Goal: Task Accomplishment & Management: Use online tool/utility

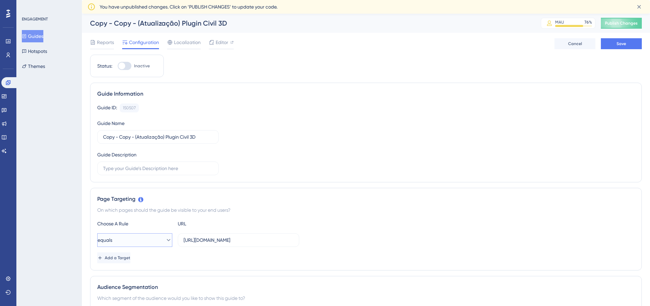
click at [167, 239] on button "equals" at bounding box center [134, 240] width 75 height 14
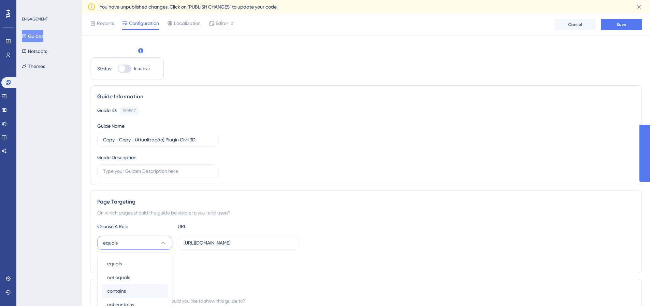
scroll to position [149, 0]
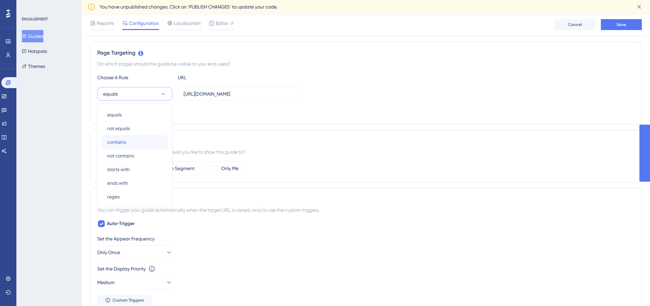
click at [129, 137] on div "contains contains" at bounding box center [134, 142] width 55 height 14
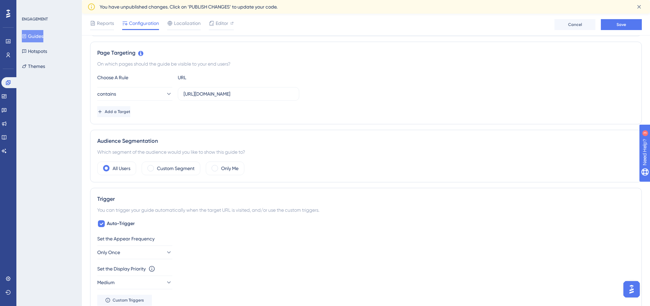
scroll to position [0, 0]
click at [215, 94] on input "https://alpha.construflow.com.br/" at bounding box center [239, 94] width 110 height 8
paste input "workspace/home"
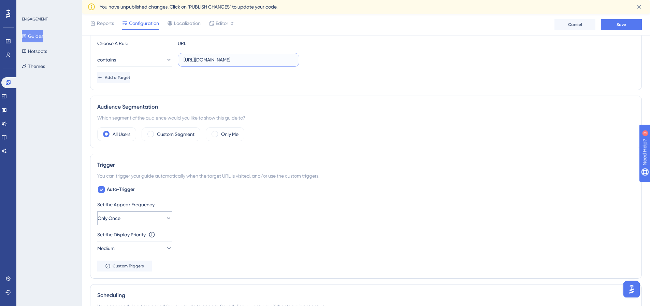
type input "[URL][DOMAIN_NAME]"
click at [160, 214] on button "Only Once" at bounding box center [134, 218] width 75 height 14
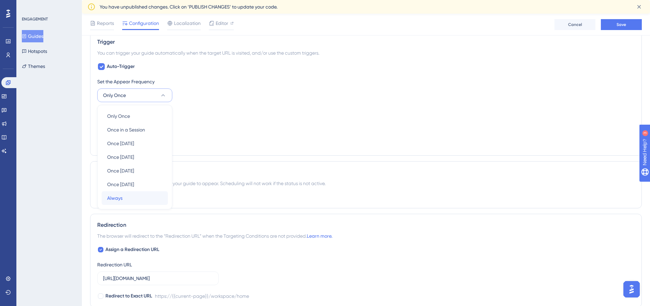
click at [136, 198] on div "Always Always" at bounding box center [134, 198] width 55 height 14
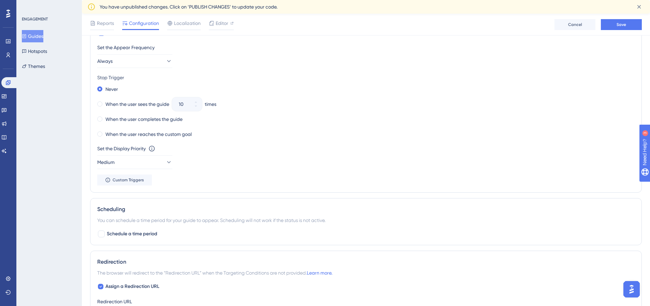
scroll to position [408, 0]
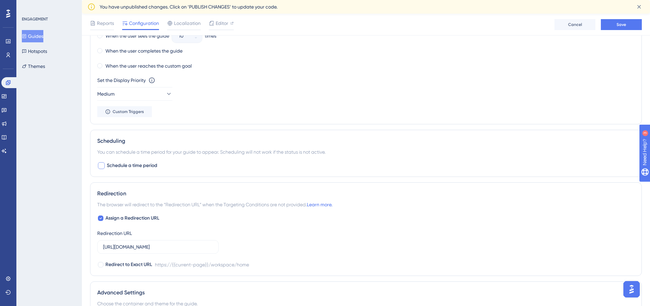
click at [149, 164] on span "Schedule a time period" at bounding box center [132, 165] width 51 height 8
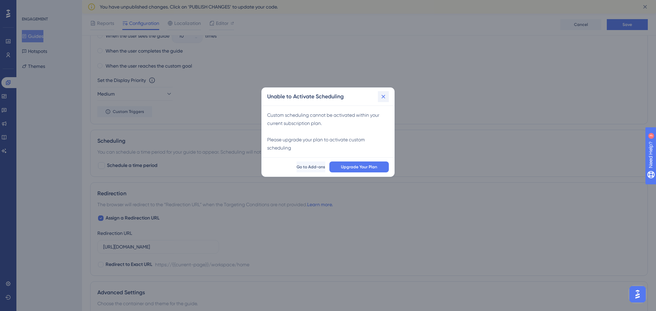
click at [385, 96] on icon at bounding box center [383, 96] width 7 height 7
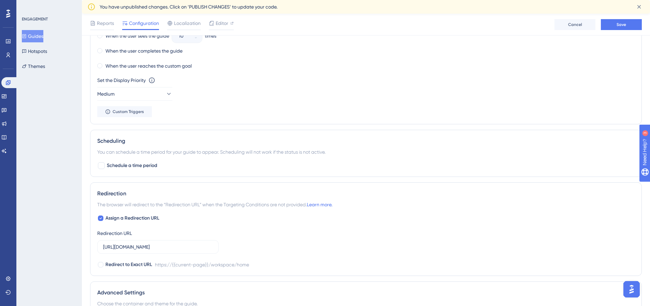
scroll to position [477, 0]
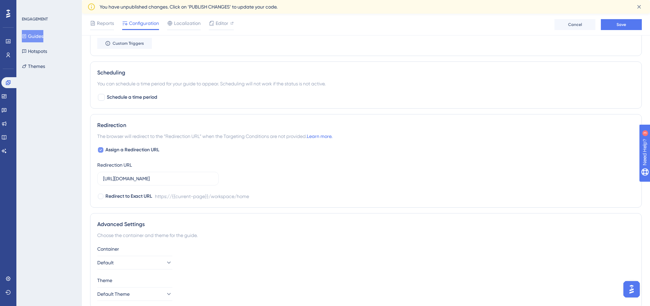
click at [101, 151] on icon at bounding box center [101, 150] width 2 height 2
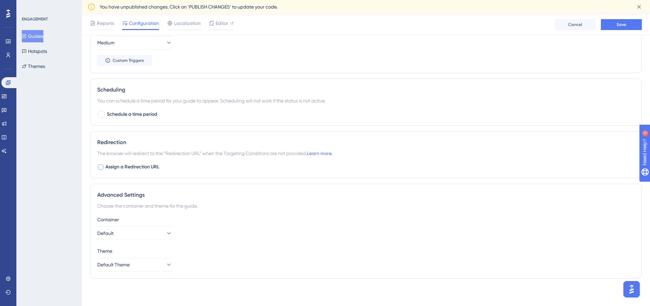
scroll to position [460, 0]
click at [99, 165] on div at bounding box center [100, 166] width 5 height 5
checkbox input "true"
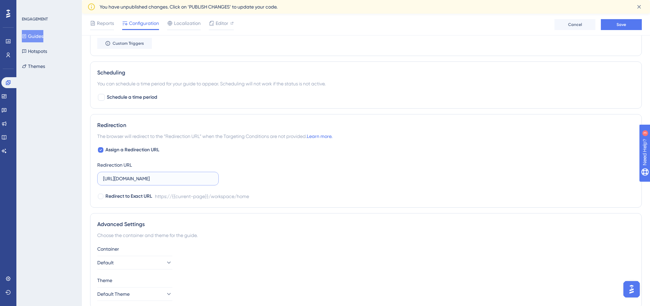
click at [147, 179] on input "https://app.construflow.com.br/workspace/home" at bounding box center [158, 179] width 110 height 8
paste input "lpha"
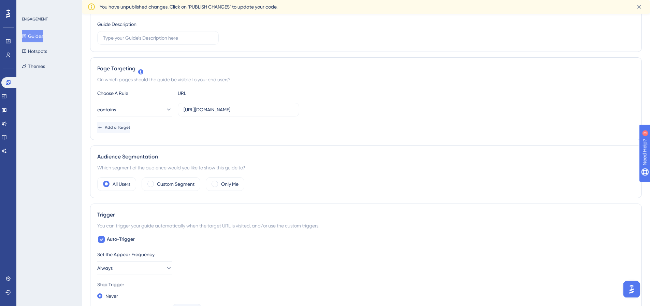
scroll to position [0, 0]
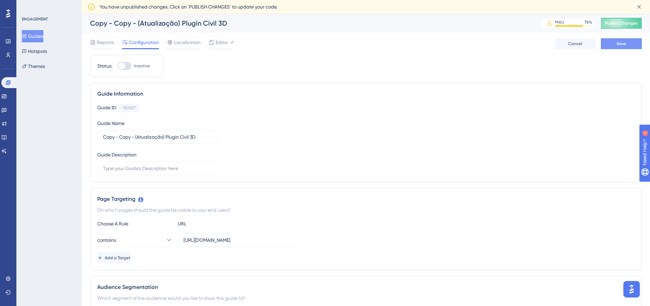
type input "[URL][DOMAIN_NAME]"
click at [623, 44] on span "Save" at bounding box center [622, 43] width 10 height 5
click at [223, 42] on span "Editor" at bounding box center [222, 42] width 13 height 8
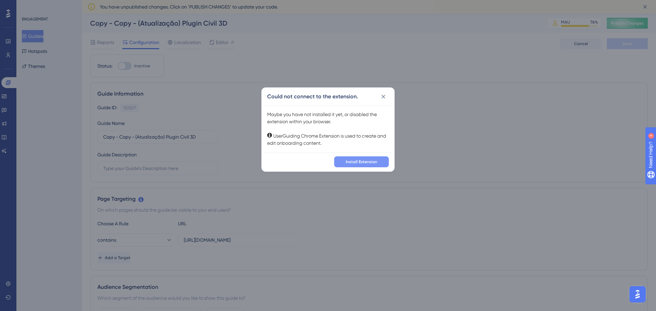
click at [365, 163] on span "Install Extension" at bounding box center [361, 161] width 31 height 5
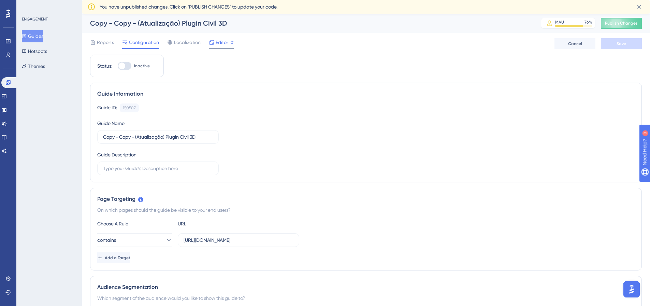
click at [226, 43] on span "Editor" at bounding box center [222, 42] width 13 height 8
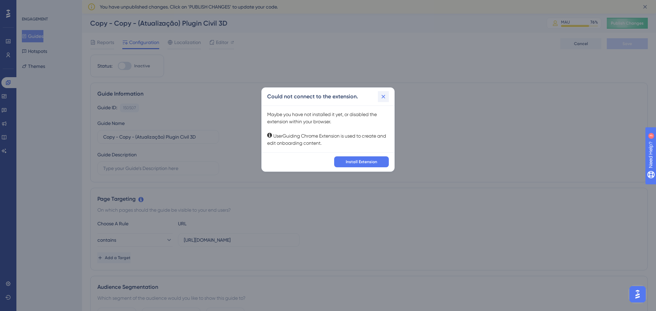
drag, startPoint x: 389, startPoint y: 94, endPoint x: 384, endPoint y: 96, distance: 5.5
click at [388, 94] on div "Could not connect to the extension." at bounding box center [328, 97] width 132 height 18
click at [383, 97] on icon at bounding box center [383, 96] width 7 height 7
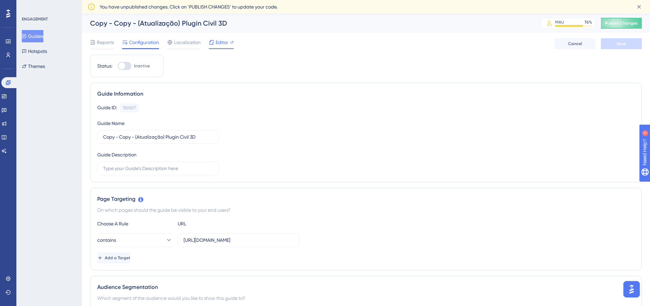
click at [222, 42] on span "Editor" at bounding box center [222, 42] width 13 height 8
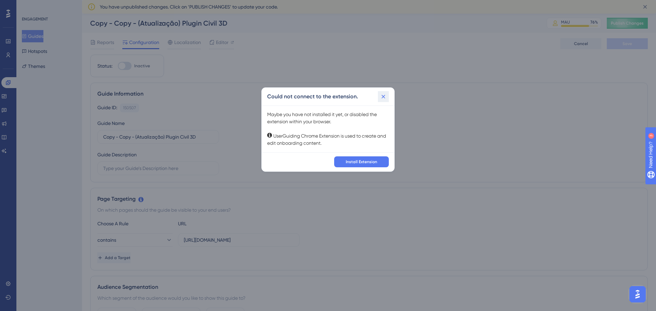
drag, startPoint x: 382, startPoint y: 98, endPoint x: 488, endPoint y: 7, distance: 139.2
click at [383, 98] on icon at bounding box center [383, 96] width 7 height 7
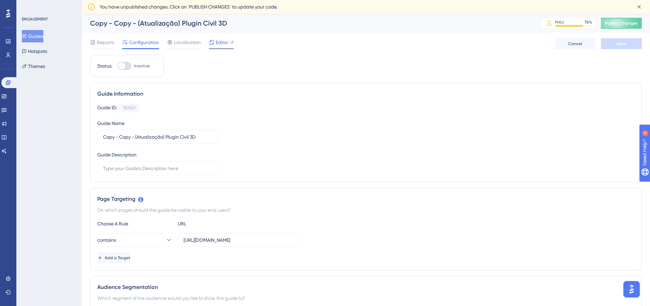
click at [223, 42] on span "Editor" at bounding box center [222, 42] width 13 height 8
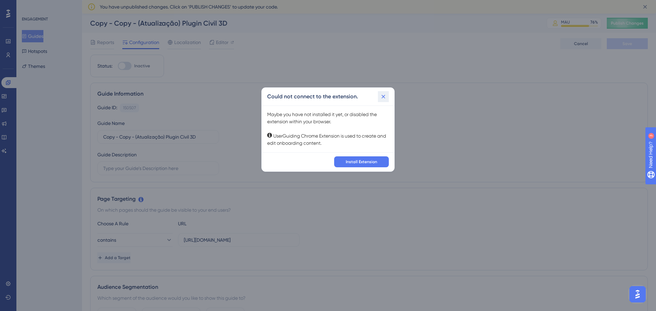
click at [384, 97] on icon at bounding box center [383, 96] width 7 height 7
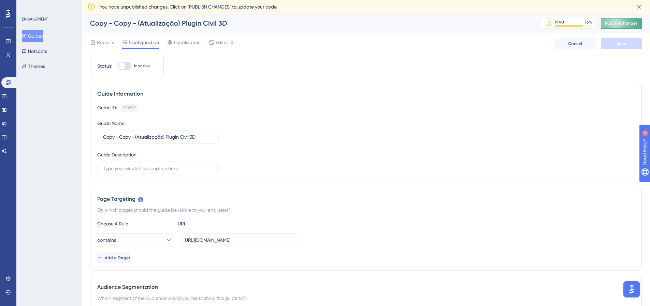
click at [631, 21] on span "Publish Changes" at bounding box center [621, 22] width 33 height 5
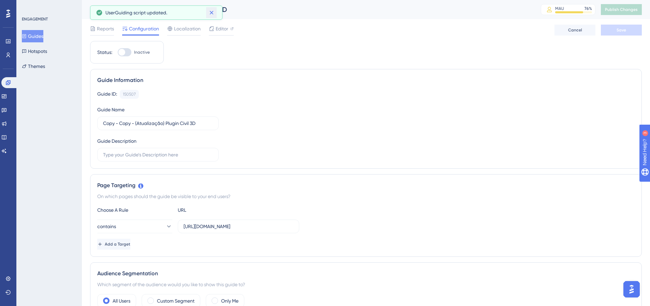
click at [213, 14] on icon at bounding box center [211, 12] width 7 height 7
click at [210, 9] on div "Copy - Copy - (Atualização) Plugin Civil 3D" at bounding box center [307, 10] width 434 height 10
click at [218, 26] on div "Reports Configuration Localization Editor Cancel Save" at bounding box center [366, 30] width 552 height 22
click at [219, 27] on span "Editor" at bounding box center [222, 29] width 13 height 8
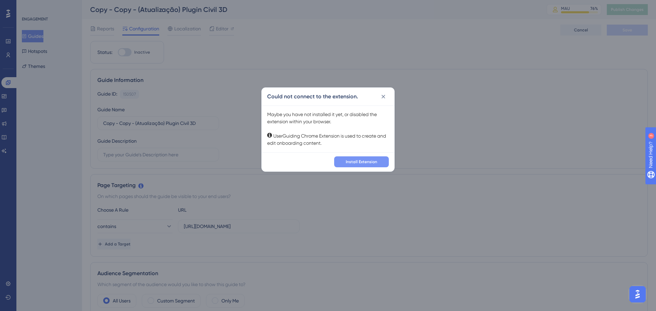
click at [363, 159] on span "Install Extension" at bounding box center [361, 161] width 31 height 5
click at [380, 96] on icon at bounding box center [383, 96] width 7 height 7
click at [384, 99] on div "Guide ID: 150507 Copy Guide Name Copy - Copy - (Atualização) Plugin Civil 3D Gu…" at bounding box center [368, 126] width 543 height 72
click at [383, 96] on div "Guide ID: 150507 Copy" at bounding box center [368, 94] width 543 height 9
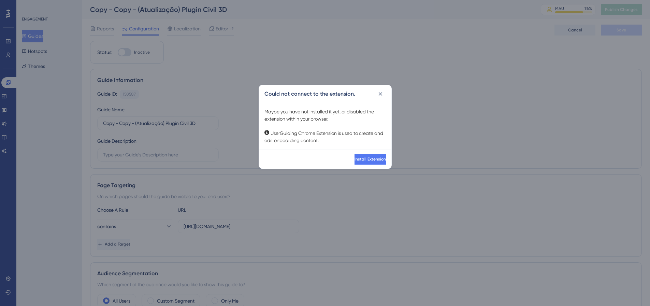
click at [383, 95] on icon at bounding box center [380, 93] width 7 height 7
